Goal: Information Seeking & Learning: Learn about a topic

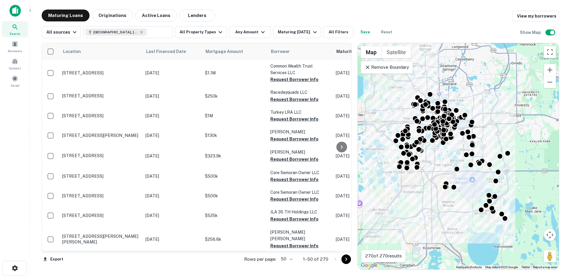
click at [366, 68] on icon at bounding box center [368, 67] width 6 height 6
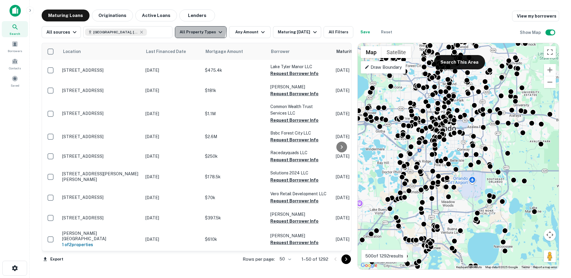
click at [198, 29] on button "All Property Types" at bounding box center [201, 32] width 52 height 12
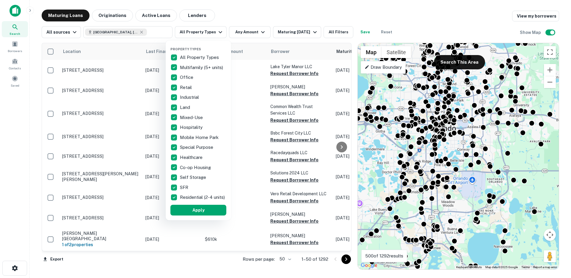
click at [203, 34] on div at bounding box center [285, 139] width 571 height 278
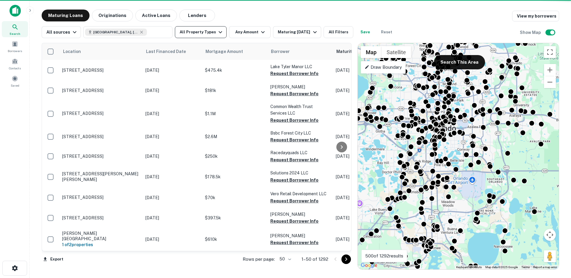
click at [208, 32] on button "All Property Types" at bounding box center [201, 32] width 52 height 12
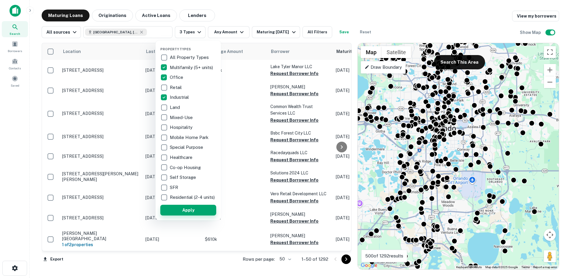
click at [183, 213] on button "Apply" at bounding box center [188, 210] width 56 height 11
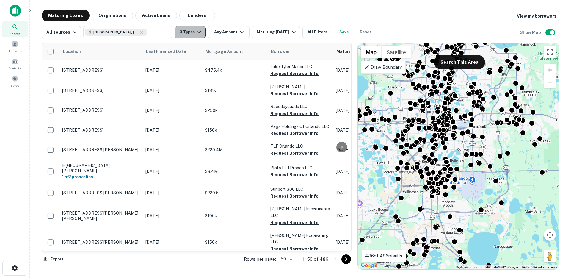
click at [196, 30] on icon "button" at bounding box center [199, 32] width 7 height 7
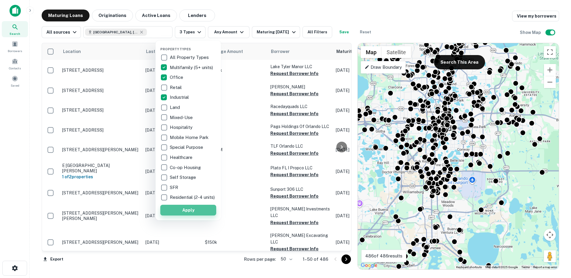
click at [183, 215] on button "Apply" at bounding box center [188, 210] width 56 height 11
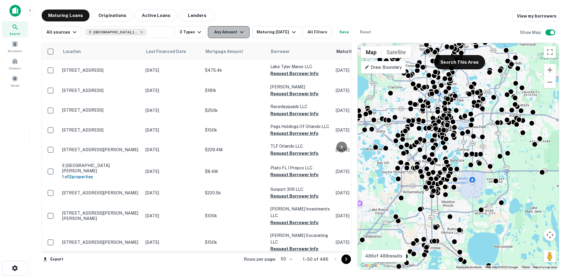
click at [218, 33] on button "Any Amount" at bounding box center [229, 32] width 42 height 12
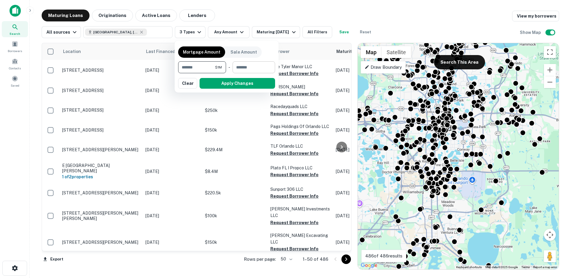
type input "*******"
click at [245, 69] on input "number" at bounding box center [252, 67] width 38 height 12
type input "********"
click at [237, 83] on button "Apply Changes" at bounding box center [238, 83] width 76 height 11
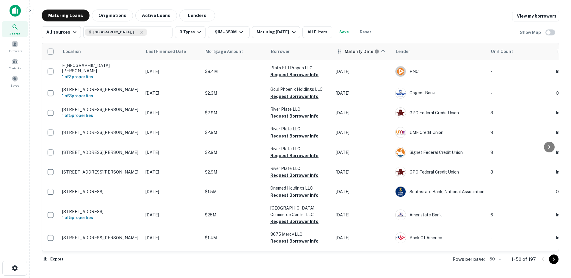
click at [386, 51] on div "Maturity Date sorted ascending" at bounding box center [363, 51] width 52 height 7
click at [383, 51] on icon at bounding box center [383, 52] width 4 height 4
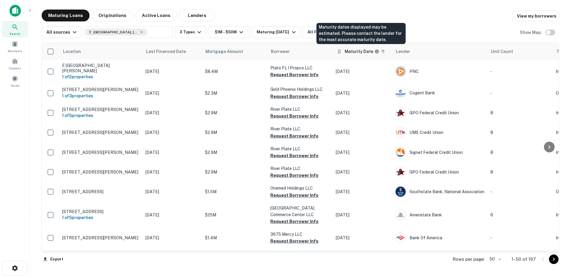
click at [345, 49] on h6 "Maturity Date" at bounding box center [359, 51] width 29 height 7
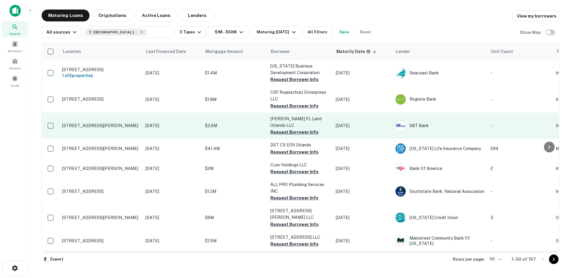
scroll to position [7, 0]
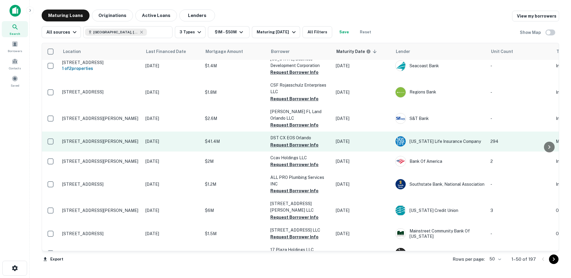
click at [237, 138] on p "$41.4M" at bounding box center [235, 141] width 60 height 7
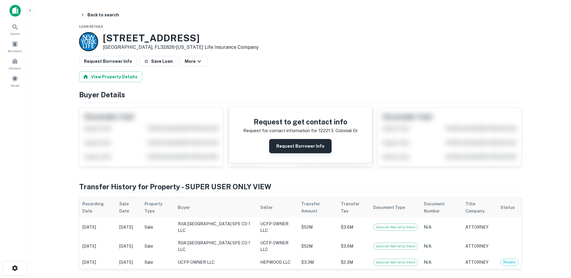
click at [321, 147] on button "Request Borrower Info" at bounding box center [300, 146] width 62 height 14
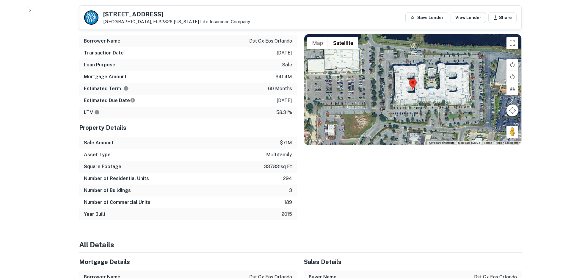
scroll to position [288, 0]
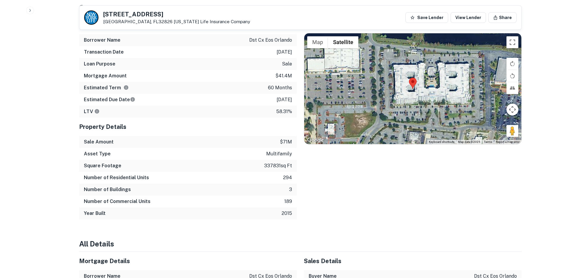
click at [287, 174] on p "294" at bounding box center [287, 177] width 9 height 7
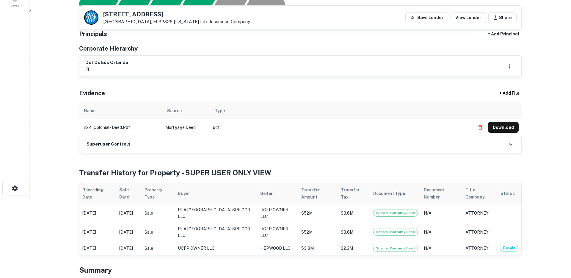
scroll to position [0, 0]
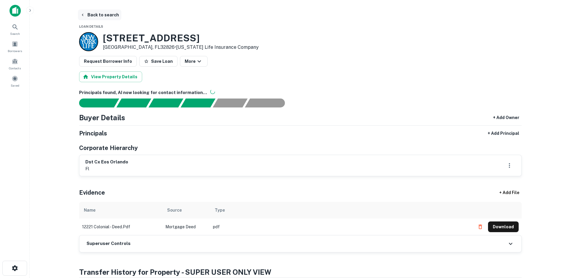
click at [100, 16] on button "Back to search" at bounding box center [99, 15] width 43 height 11
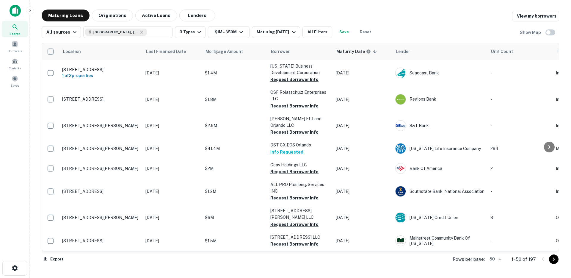
click at [344, 33] on button "Save" at bounding box center [344, 32] width 19 height 12
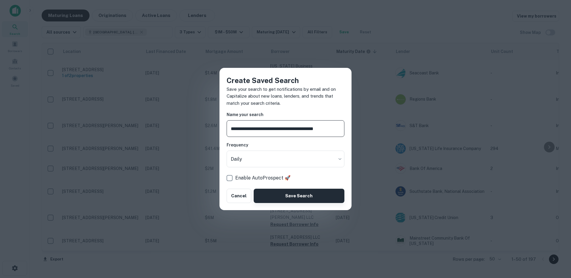
type input "**********"
click at [293, 199] on button "Save Search" at bounding box center [299, 196] width 91 height 14
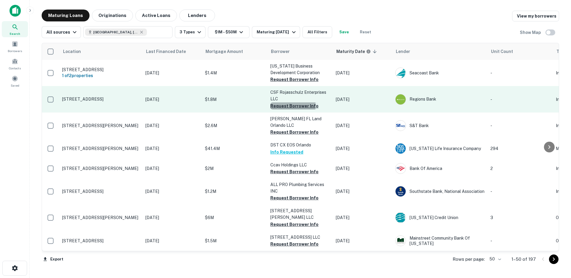
click at [276, 105] on button "Request Borrower Info" at bounding box center [294, 105] width 48 height 7
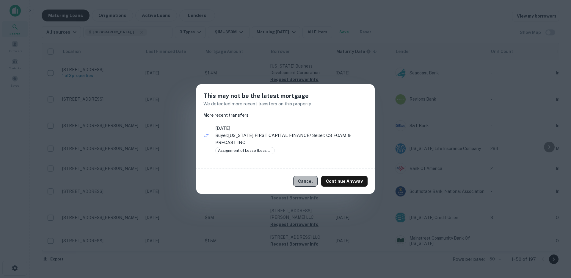
click at [312, 180] on button "Cancel" at bounding box center [305, 181] width 24 height 11
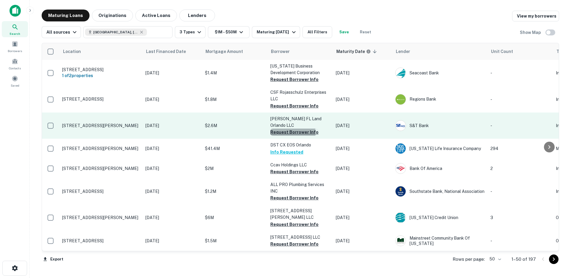
click at [281, 129] on button "Request Borrower Info" at bounding box center [294, 132] width 48 height 7
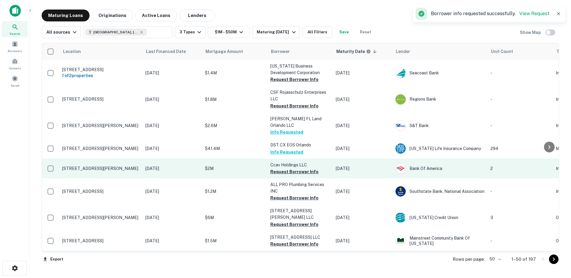
click at [279, 168] on button "Request Borrower Info" at bounding box center [294, 171] width 48 height 7
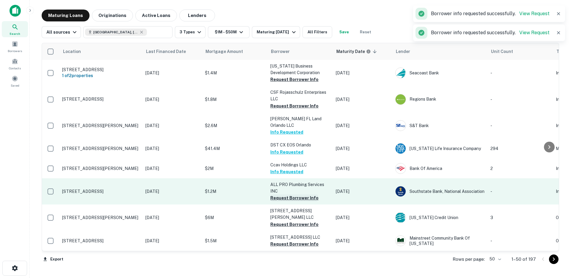
click at [278, 194] on button "Request Borrower Info" at bounding box center [294, 197] width 48 height 7
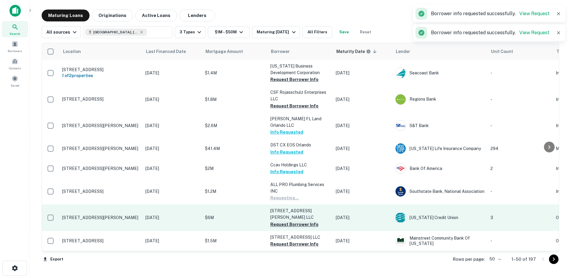
click at [279, 221] on button "Request Borrower Info" at bounding box center [294, 224] width 48 height 7
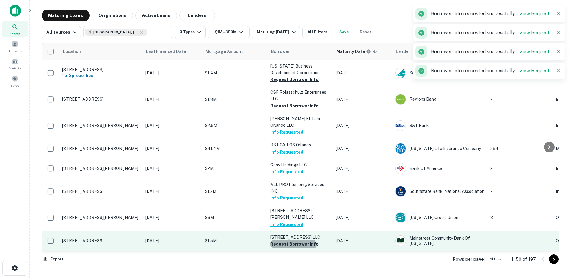
click at [279, 240] on button "Request Borrower Info" at bounding box center [294, 243] width 48 height 7
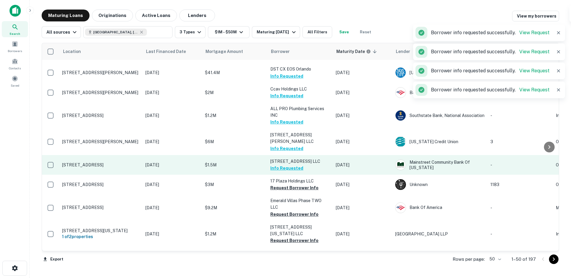
scroll to position [68, 0]
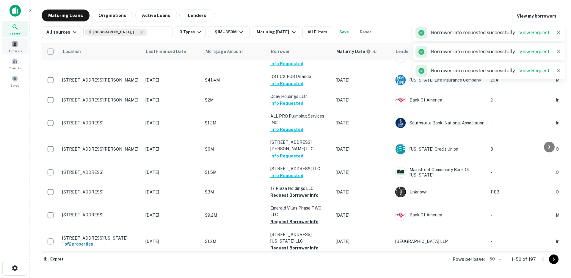
click at [19, 44] on div "Borrowers" at bounding box center [15, 46] width 26 height 16
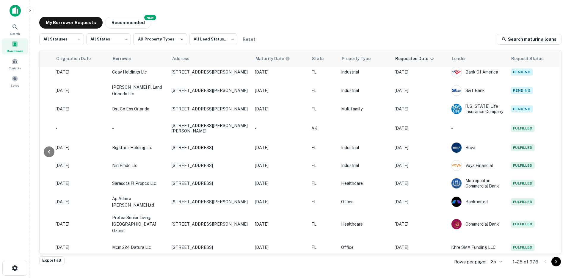
scroll to position [94, 117]
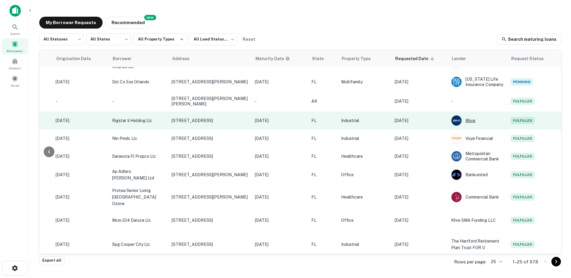
click at [490, 121] on div "Bbva" at bounding box center [478, 120] width 54 height 11
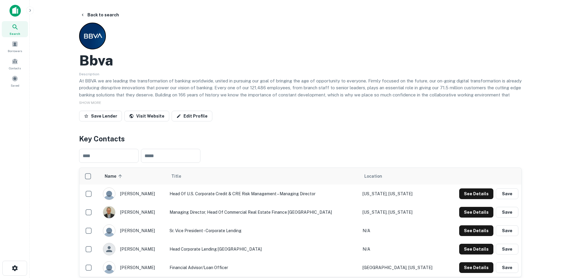
scroll to position [23, 0]
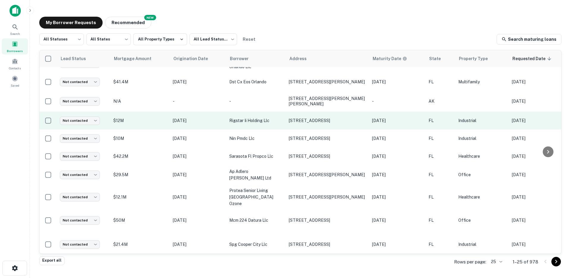
scroll to position [94, 117]
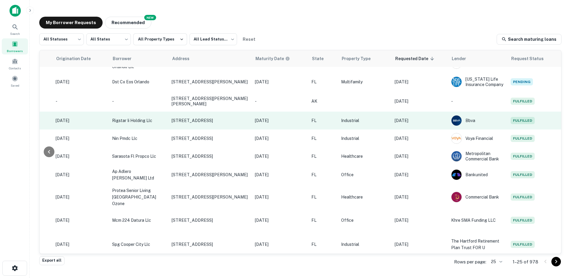
click at [373, 123] on td "Industrial" at bounding box center [365, 121] width 54 height 18
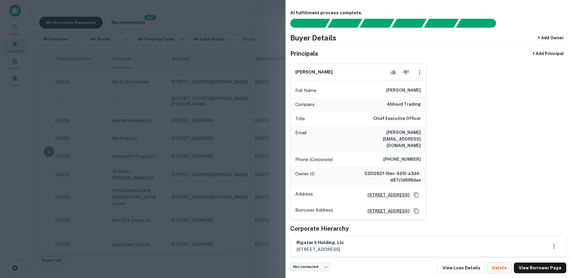
click at [207, 149] on div at bounding box center [285, 139] width 571 height 278
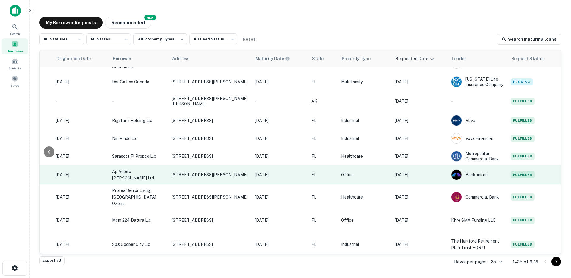
click at [434, 175] on p "Aug 18, 2025" at bounding box center [420, 174] width 51 height 7
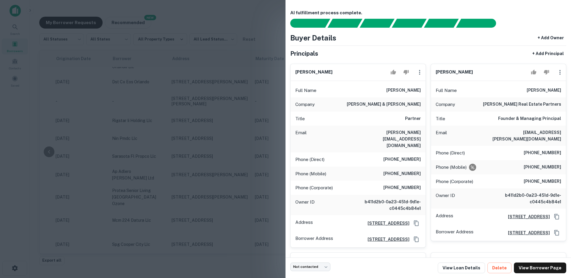
click at [258, 147] on div at bounding box center [285, 139] width 571 height 278
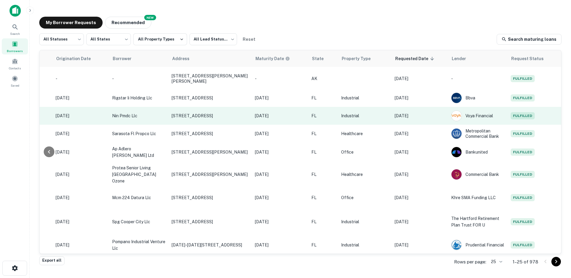
scroll to position [124, 117]
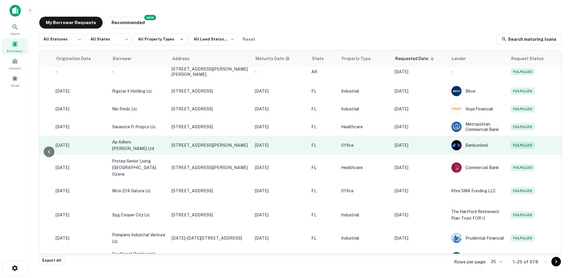
click at [432, 148] on td "Aug 18, 2025" at bounding box center [420, 145] width 57 height 19
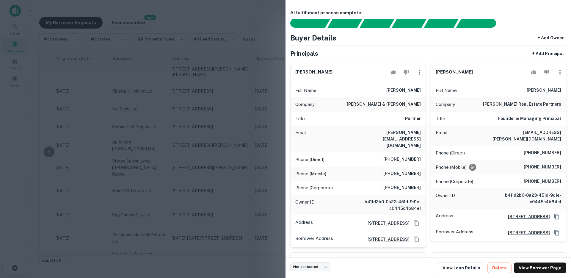
click at [249, 151] on div at bounding box center [285, 139] width 571 height 278
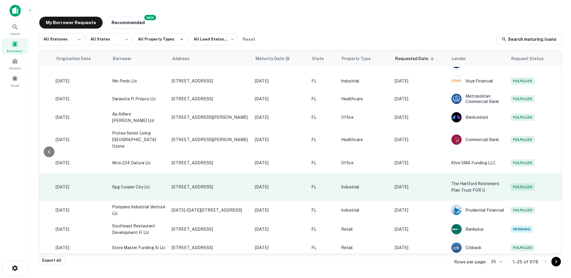
scroll to position [170, 117]
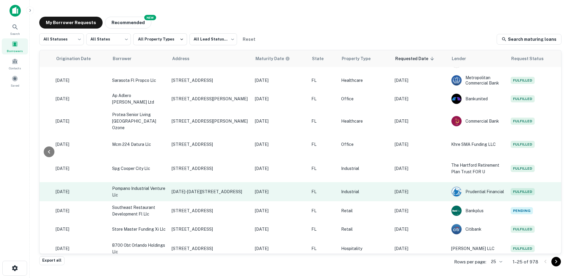
click at [434, 188] on p "Aug 18, 2025" at bounding box center [420, 191] width 51 height 7
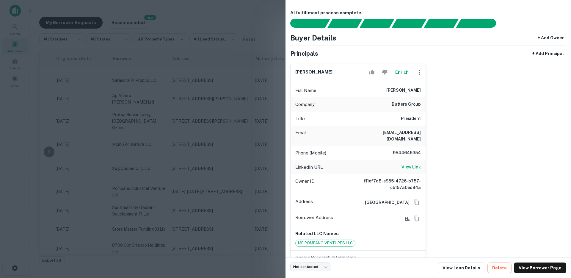
click at [409, 164] on h6 "View Link" at bounding box center [411, 167] width 19 height 7
click at [25, 44] on div at bounding box center [285, 139] width 571 height 278
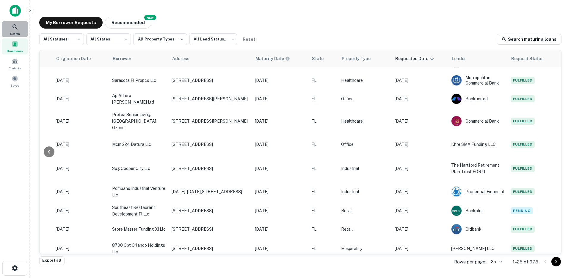
click at [15, 33] on span "Search" at bounding box center [15, 33] width 10 height 5
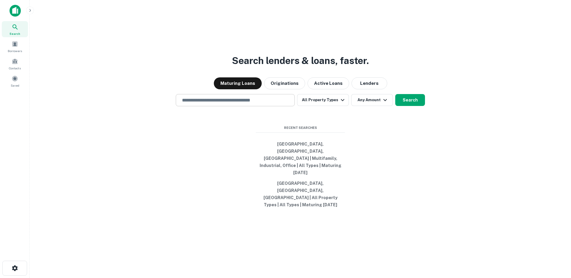
click at [207, 106] on div "​" at bounding box center [235, 100] width 119 height 12
click at [12, 41] on span at bounding box center [15, 44] width 7 height 7
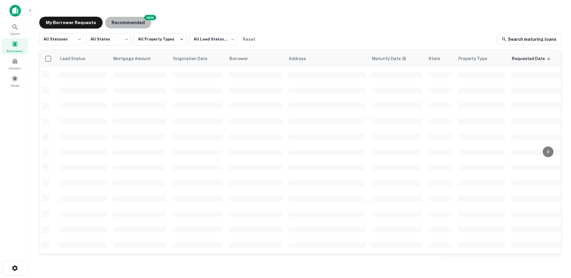
click at [120, 19] on button "Recommended" at bounding box center [128, 23] width 46 height 12
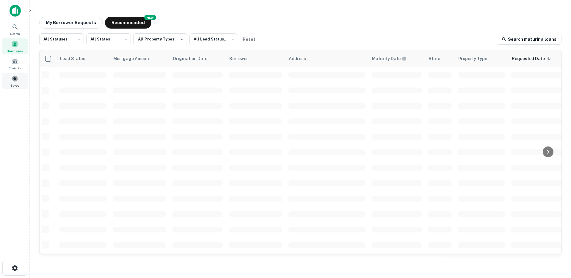
click at [23, 79] on div "Saved" at bounding box center [15, 81] width 26 height 16
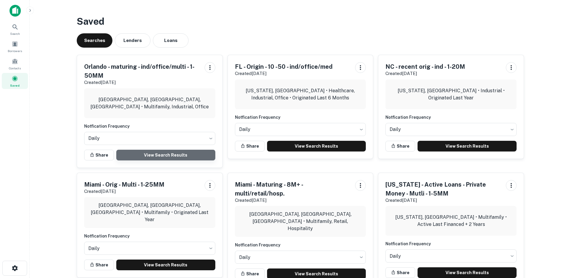
click at [153, 155] on link "View Search Results" at bounding box center [165, 155] width 99 height 11
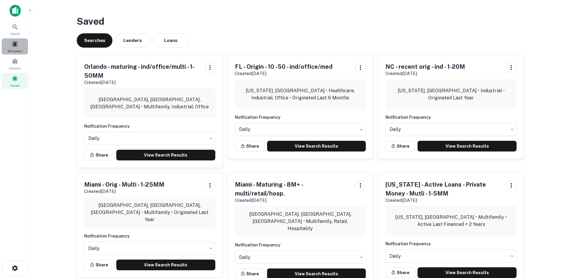
click at [14, 43] on span at bounding box center [15, 44] width 7 height 7
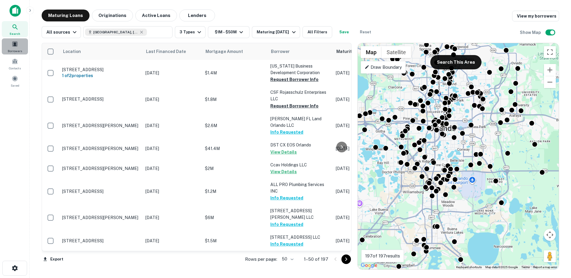
click at [19, 46] on div "Borrowers" at bounding box center [15, 46] width 26 height 16
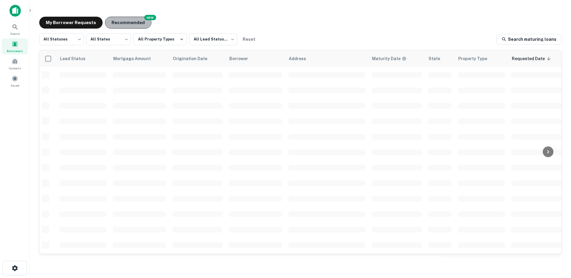
click at [131, 21] on button "Recommended" at bounding box center [128, 23] width 46 height 12
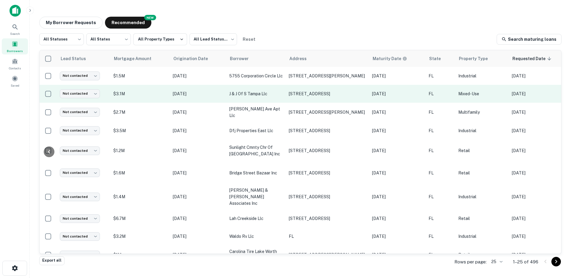
scroll to position [0, 117]
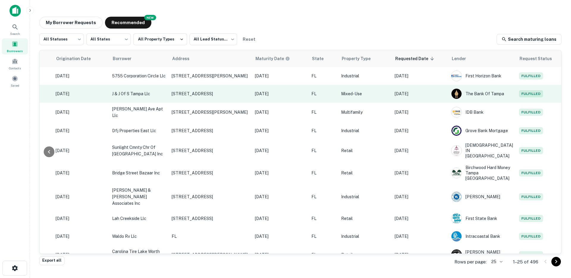
click at [365, 93] on p "Mixed-Use" at bounding box center [365, 93] width 48 height 7
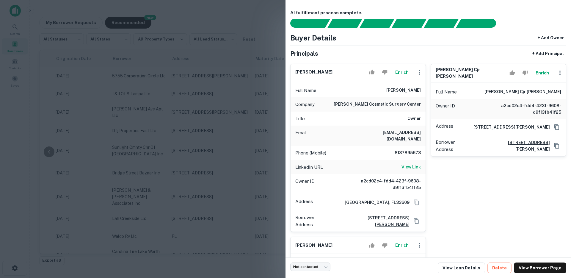
click at [232, 124] on div at bounding box center [285, 139] width 571 height 278
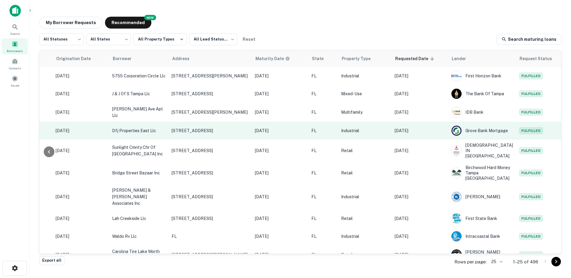
click at [362, 137] on td "Industrial" at bounding box center [365, 131] width 54 height 18
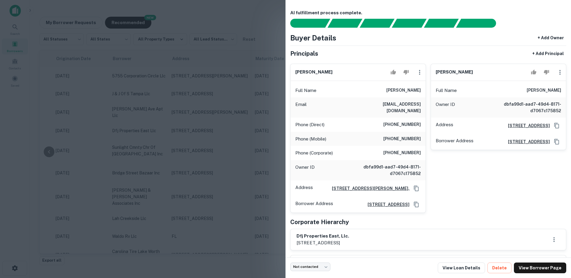
click at [225, 115] on div at bounding box center [285, 139] width 571 height 278
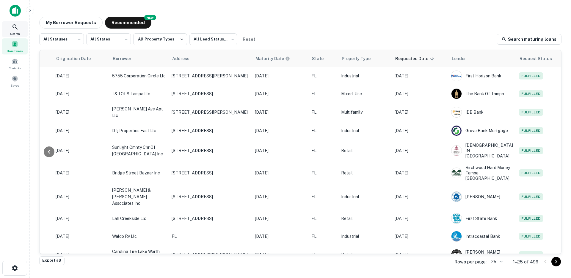
click at [12, 27] on icon at bounding box center [15, 27] width 7 height 7
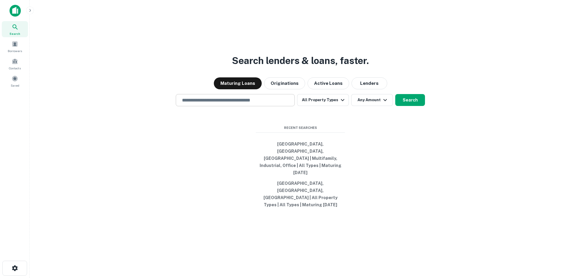
click at [213, 104] on input "text" at bounding box center [236, 100] width 114 height 7
click at [257, 104] on input "text" at bounding box center [236, 100] width 114 height 7
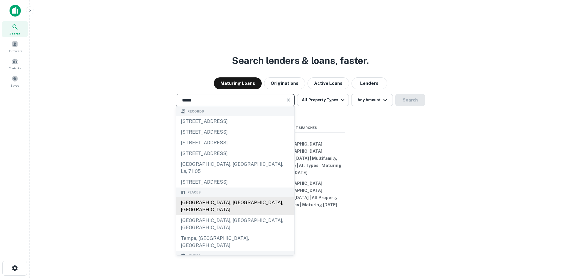
click at [190, 210] on div "[GEOGRAPHIC_DATA], [GEOGRAPHIC_DATA], [GEOGRAPHIC_DATA]" at bounding box center [235, 206] width 118 height 18
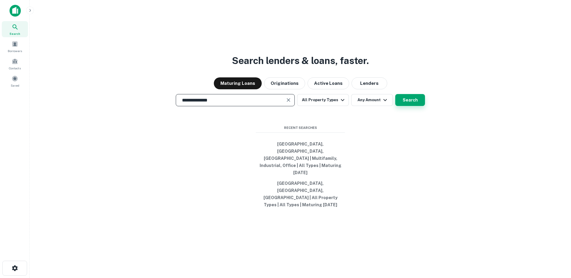
type input "**********"
click at [412, 106] on button "Search" at bounding box center [410, 100] width 30 height 12
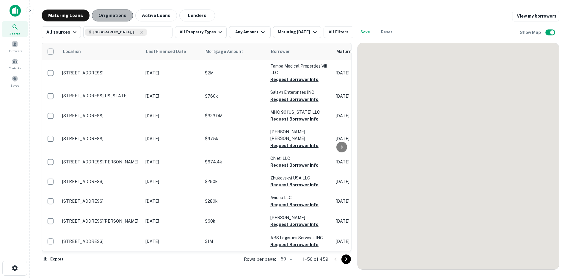
click at [114, 13] on button "Originations" at bounding box center [112, 16] width 41 height 12
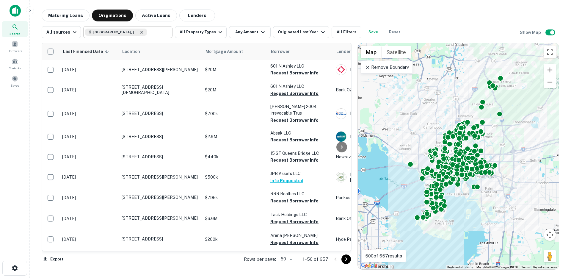
click at [139, 30] on icon at bounding box center [141, 32] width 5 height 5
type input "**********"
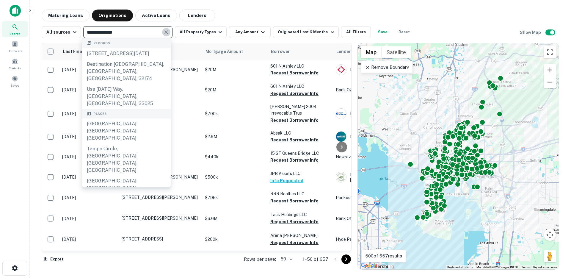
click at [165, 30] on icon "Clear" at bounding box center [166, 32] width 6 height 6
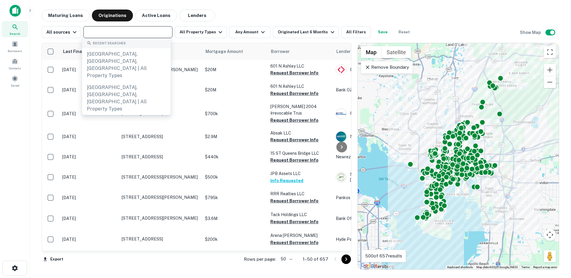
click at [155, 30] on input "text" at bounding box center [127, 32] width 85 height 8
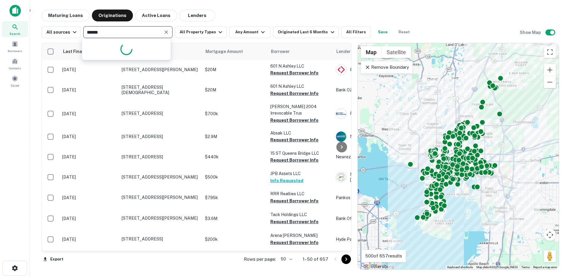
type input "*******"
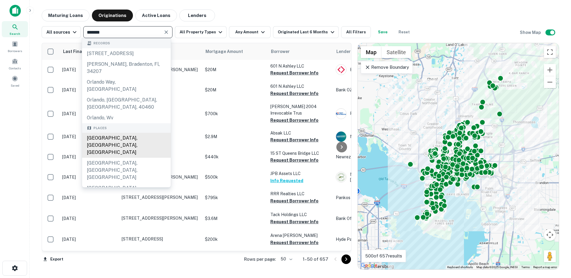
click at [116, 133] on div "Orlando, FL, USA" at bounding box center [126, 145] width 89 height 25
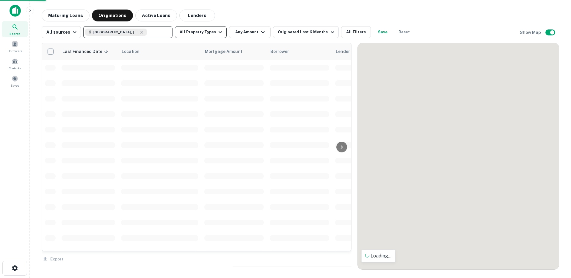
click at [212, 32] on button "All Property Types" at bounding box center [201, 32] width 52 height 12
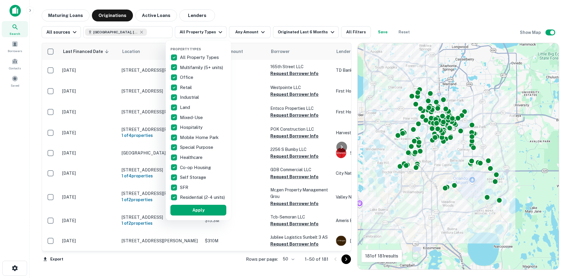
click at [19, 77] on div at bounding box center [285, 139] width 571 height 278
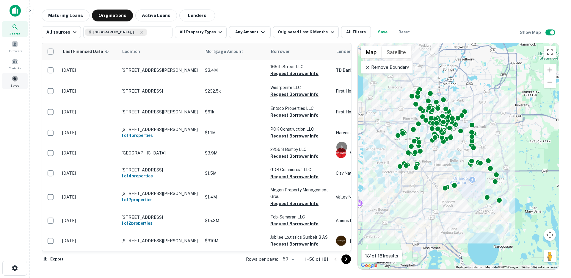
click at [15, 77] on span at bounding box center [15, 78] width 7 height 7
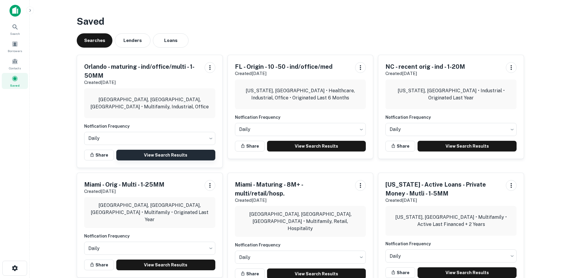
click at [146, 152] on link "View Search Results" at bounding box center [165, 155] width 99 height 11
click at [11, 47] on div "Borrowers" at bounding box center [15, 46] width 26 height 16
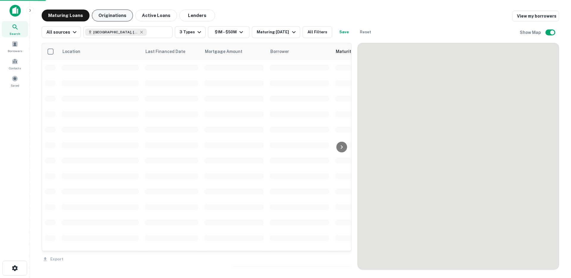
click at [113, 18] on button "Originations" at bounding box center [112, 16] width 41 height 12
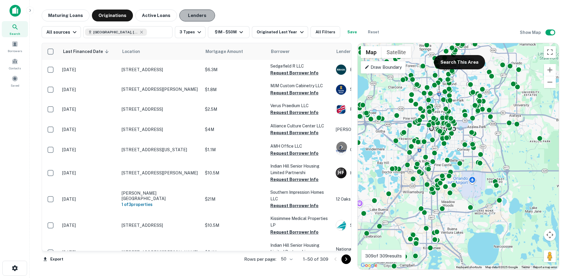
click at [190, 16] on button "Lenders" at bounding box center [197, 16] width 36 height 12
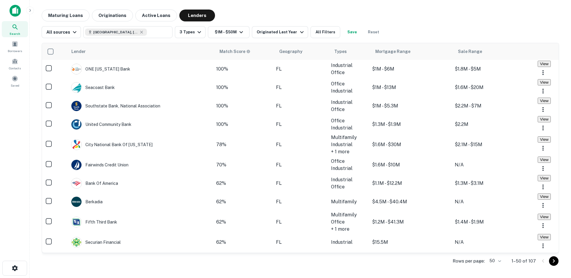
click at [187, 24] on div "All sources [GEOGRAPHIC_DATA], [GEOGRAPHIC_DATA], [GEOGRAPHIC_DATA] ​ 3 Types $…" at bounding box center [301, 29] width 518 height 17
click at [186, 29] on button "3 Types" at bounding box center [190, 32] width 31 height 12
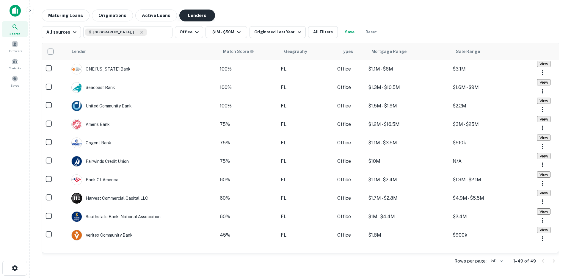
click at [112, 15] on button "Originations" at bounding box center [112, 16] width 41 height 12
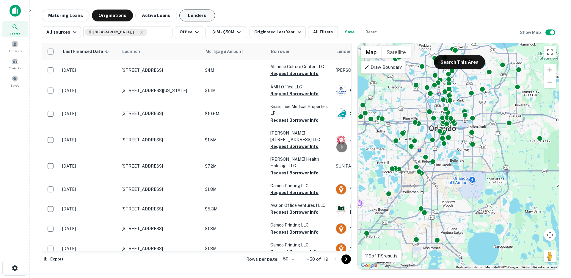
click at [190, 18] on button "Lenders" at bounding box center [197, 16] width 36 height 12
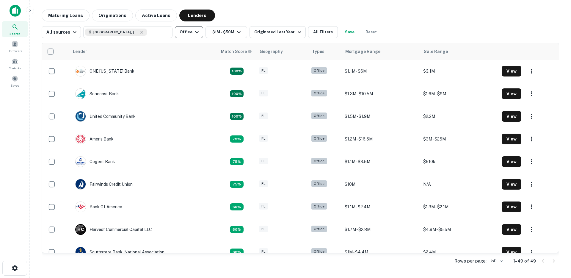
click at [197, 32] on icon "button" at bounding box center [196, 32] width 7 height 7
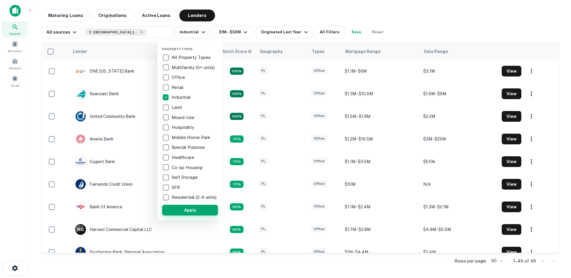
click at [177, 213] on button "Apply" at bounding box center [190, 210] width 56 height 11
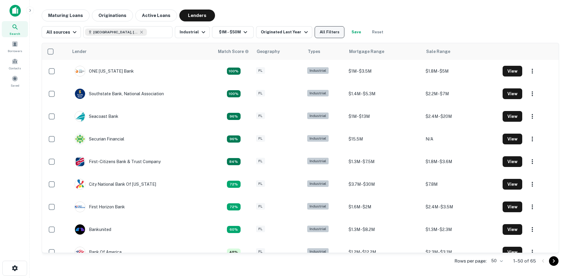
click at [328, 36] on button "All Filters" at bounding box center [330, 32] width 30 height 12
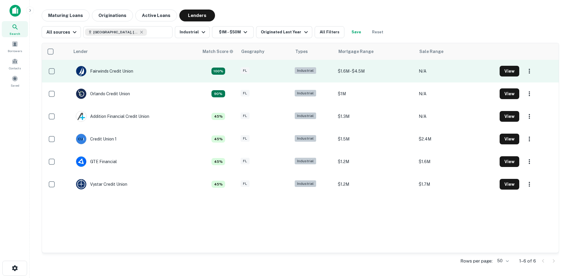
click at [152, 74] on td "Fairwinds Credit Union" at bounding box center [134, 71] width 129 height 23
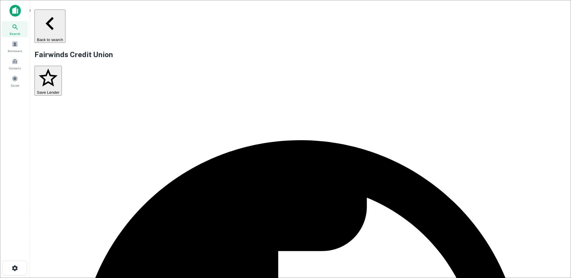
click at [65, 15] on button "Back to search" at bounding box center [50, 26] width 31 height 33
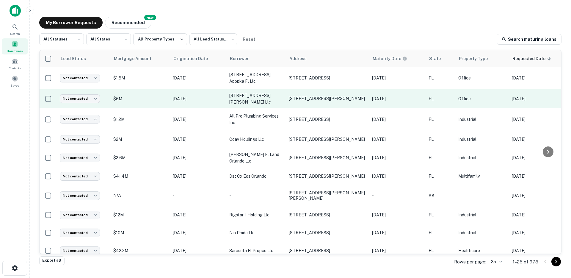
scroll to position [0, 117]
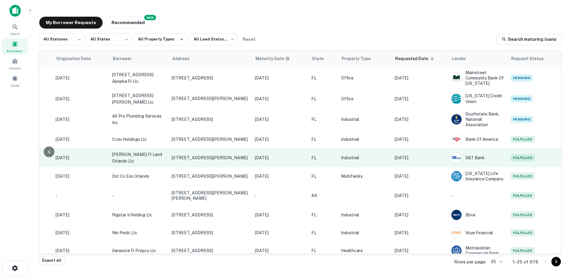
click at [376, 153] on td "Industrial" at bounding box center [365, 157] width 54 height 19
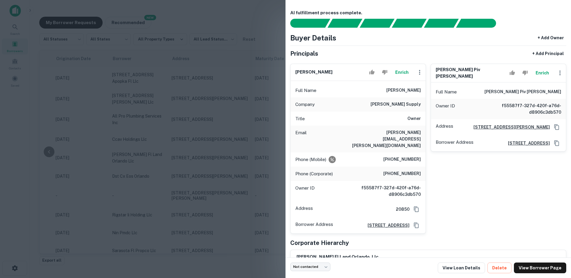
click at [233, 185] on div at bounding box center [285, 139] width 571 height 278
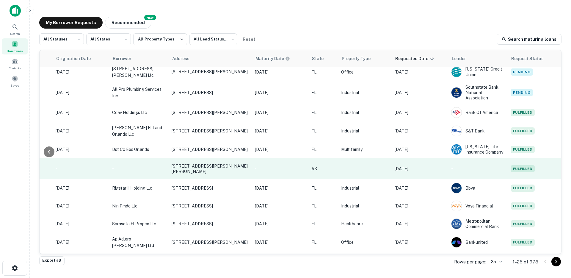
scroll to position [30, 117]
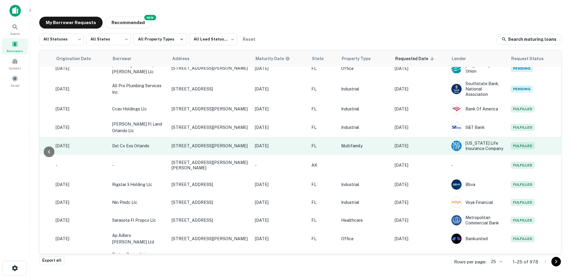
click at [374, 151] on td "Multifamily" at bounding box center [365, 146] width 54 height 18
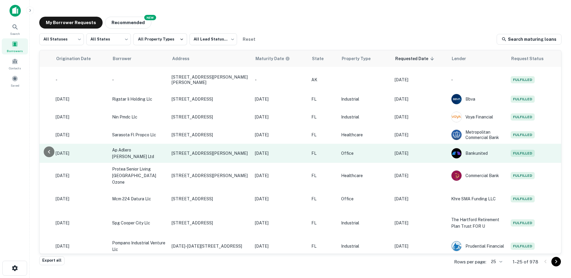
scroll to position [0, 117]
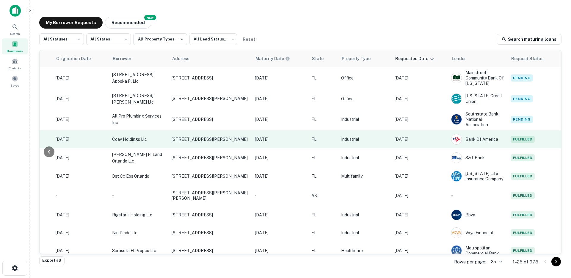
click at [417, 139] on p "[DATE]" at bounding box center [420, 139] width 51 height 7
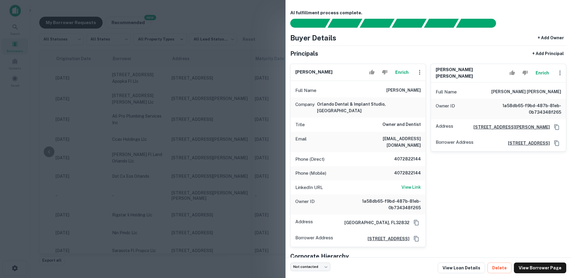
click at [233, 108] on div at bounding box center [285, 139] width 571 height 278
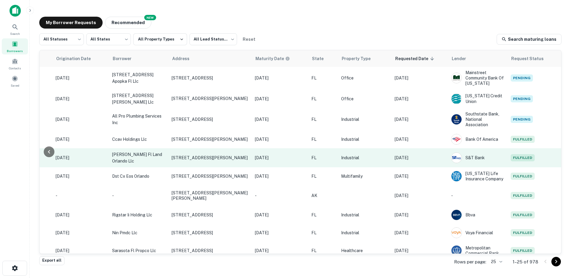
click at [368, 159] on p "Industrial" at bounding box center [365, 157] width 48 height 7
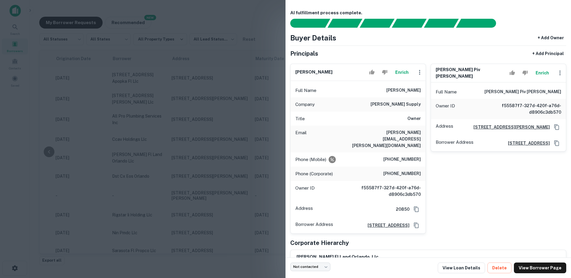
click at [241, 133] on div at bounding box center [285, 139] width 571 height 278
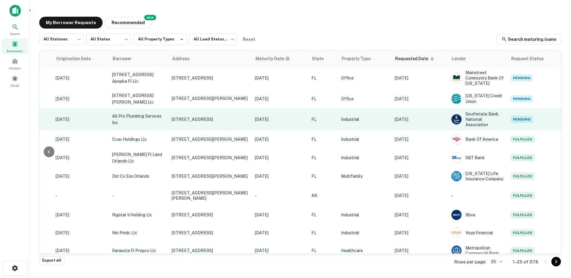
scroll to position [0, 0]
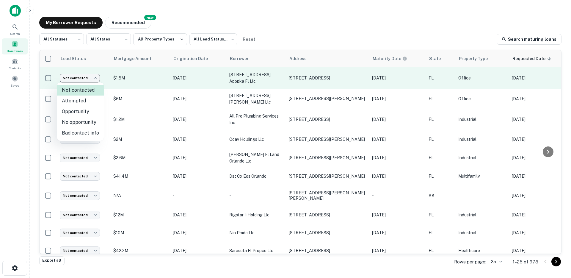
click at [78, 78] on body "Search Borrowers Contacts Saved My Borrower Requests NEW Recommended All Status…" at bounding box center [285, 139] width 571 height 278
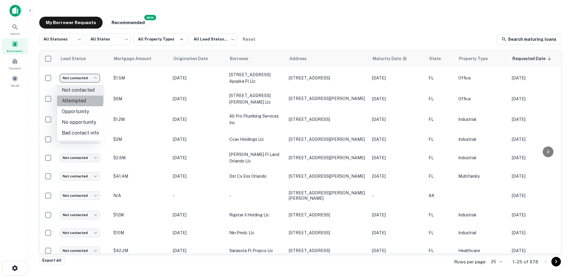
click at [73, 100] on li "Attempted" at bounding box center [80, 101] width 47 height 11
type input "*********"
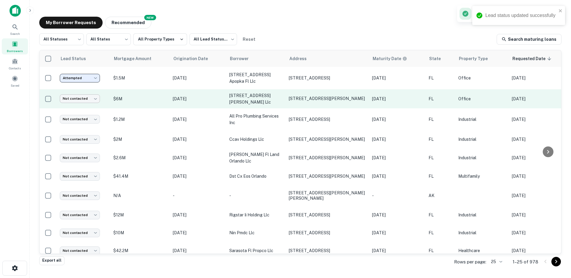
click at [79, 99] on body "Lead status updated successfully Search Borrowers Contacts Saved My Borrower Re…" at bounding box center [285, 139] width 571 height 278
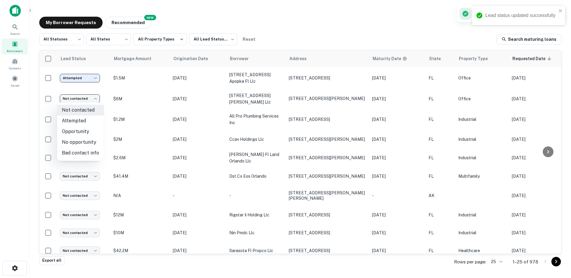
click at [76, 131] on li "Opportunity" at bounding box center [80, 131] width 47 height 11
type input "**********"
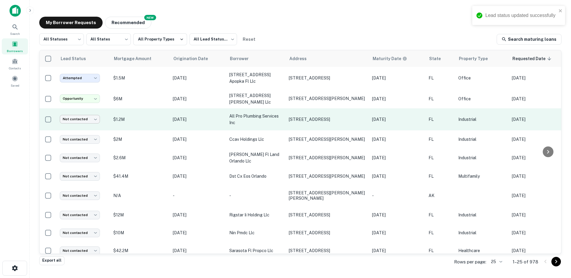
click at [80, 116] on body "**********" at bounding box center [285, 139] width 571 height 278
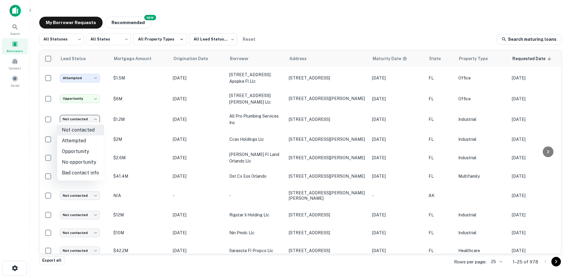
click at [76, 162] on li "No opportunity" at bounding box center [80, 162] width 47 height 11
type input "**********"
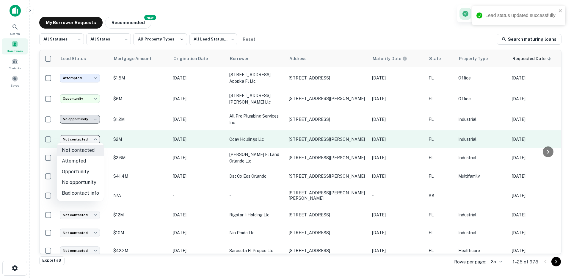
click at [82, 138] on body "**********" at bounding box center [285, 139] width 571 height 278
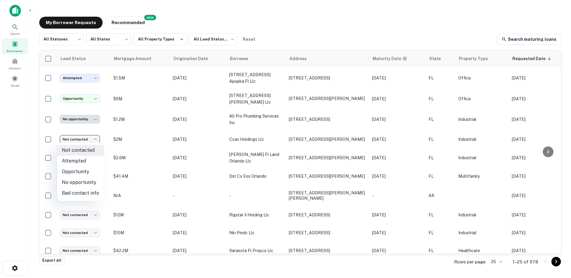
click at [148, 100] on div at bounding box center [285, 139] width 571 height 278
click at [218, 36] on body "**********" at bounding box center [285, 139] width 571 height 278
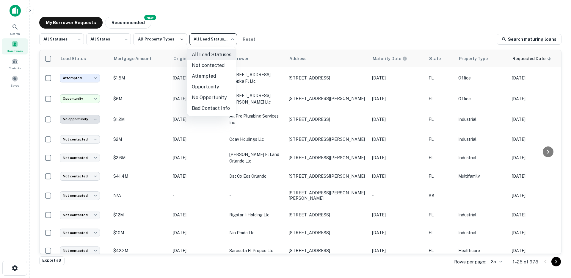
click at [205, 87] on li "Opportunity" at bounding box center [211, 87] width 49 height 11
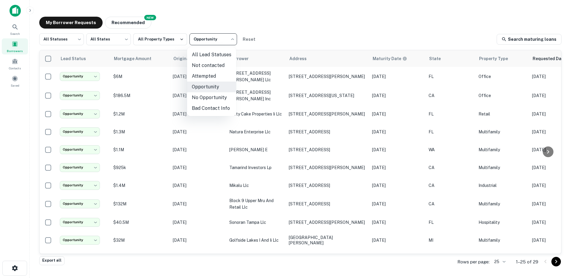
click at [217, 42] on body "**********" at bounding box center [285, 139] width 571 height 278
click at [204, 57] on li "All Lead Statuses" at bounding box center [211, 54] width 49 height 11
type input "***"
